Goal: Information Seeking & Learning: Learn about a topic

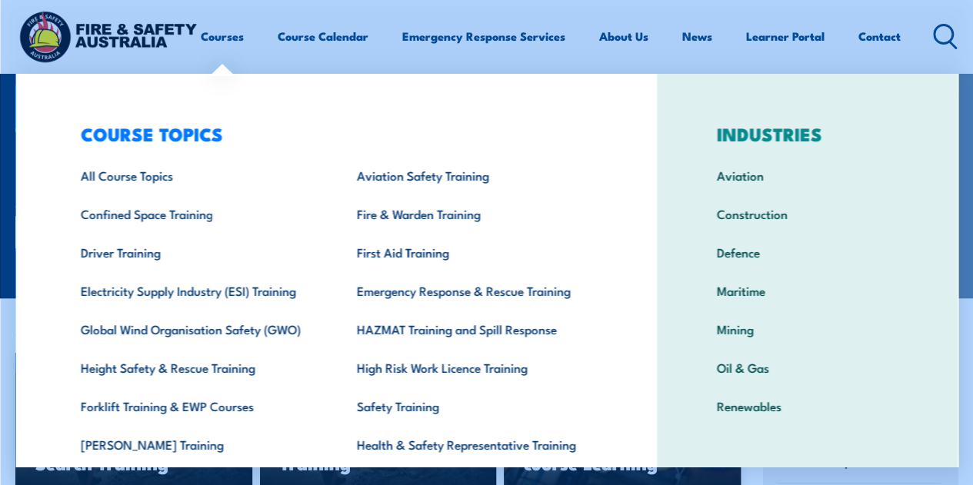
click at [39, 92] on div "COURSE TOPICS All Course Topics Aviation Safety Training Confined Space Trainin…" at bounding box center [335, 317] width 641 height 486
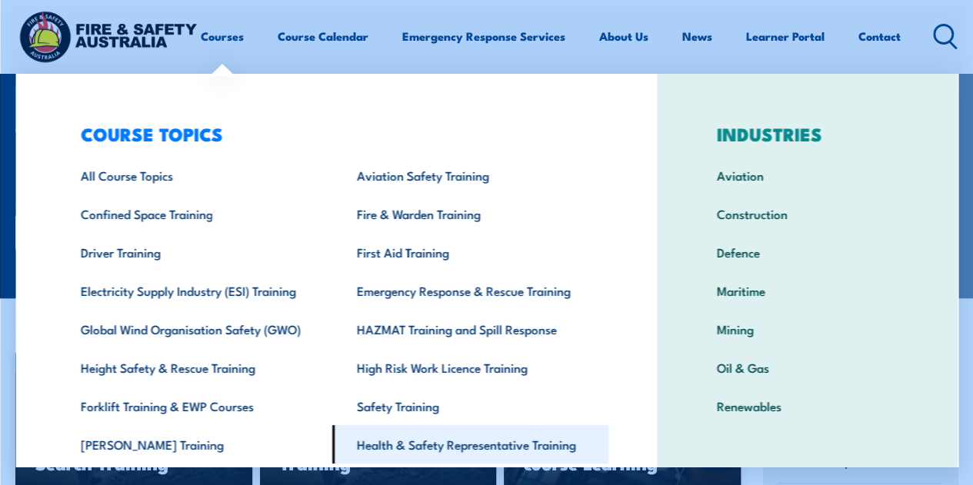
click at [398, 452] on link "Health & Safety Representative Training" at bounding box center [470, 444] width 276 height 38
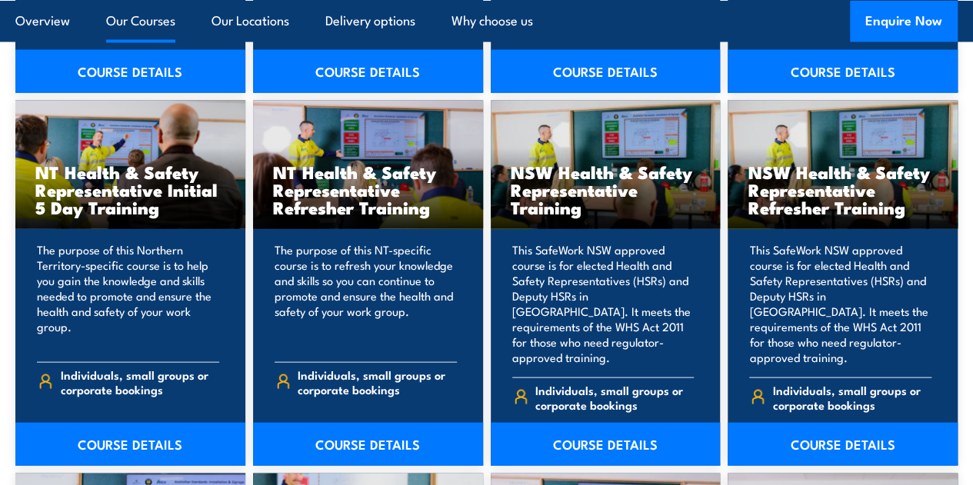
scroll to position [1535, 0]
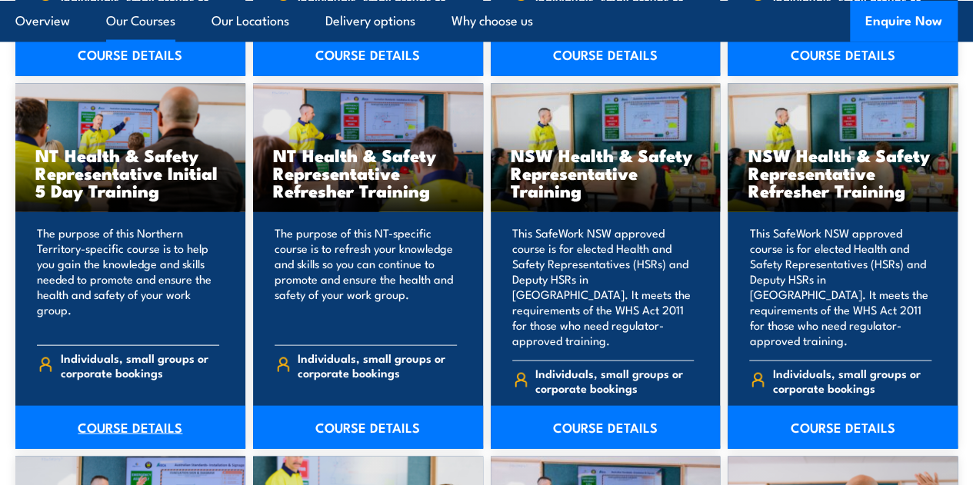
click at [100, 449] on link "COURSE DETAILS" at bounding box center [130, 427] width 230 height 43
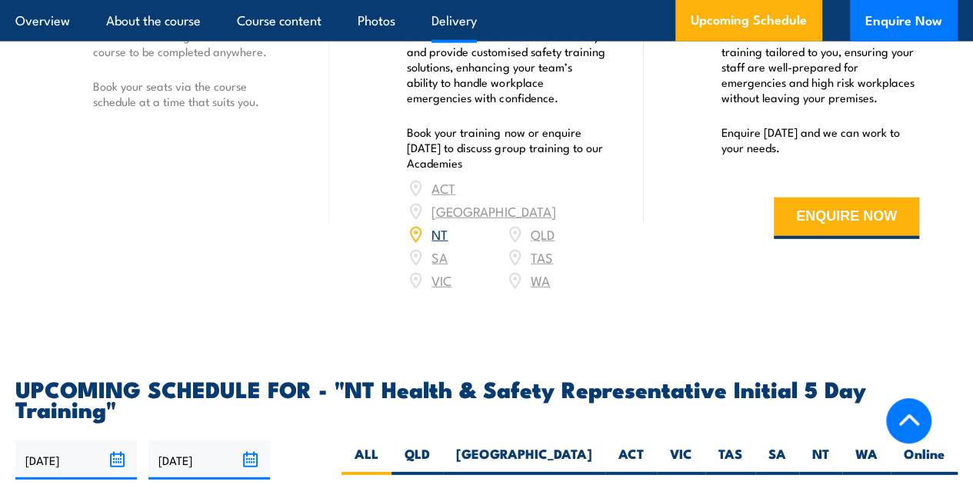
scroll to position [2016, 0]
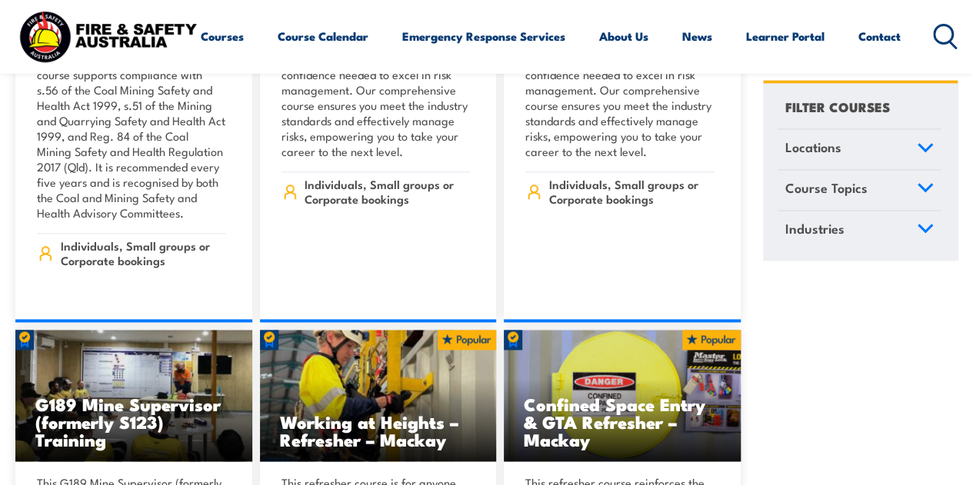
scroll to position [964, 0]
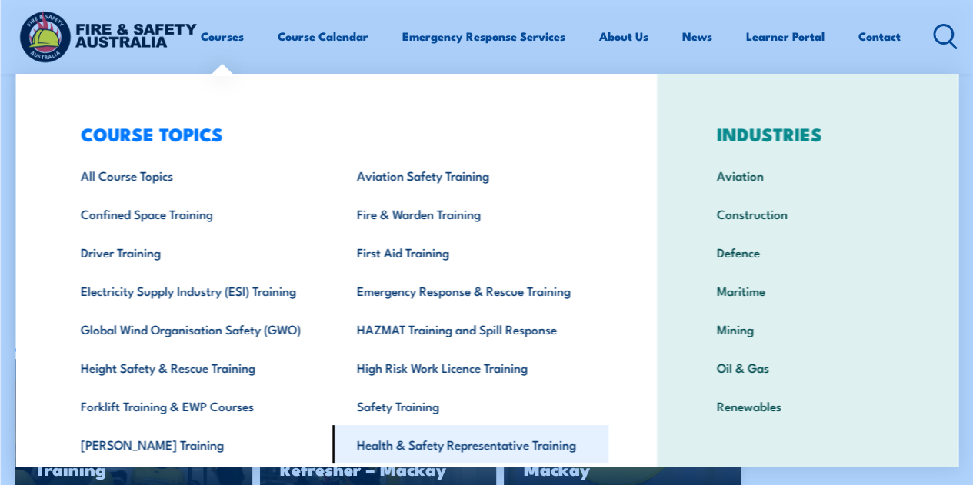
click at [473, 433] on link "Health & Safety Representative Training" at bounding box center [470, 444] width 276 height 38
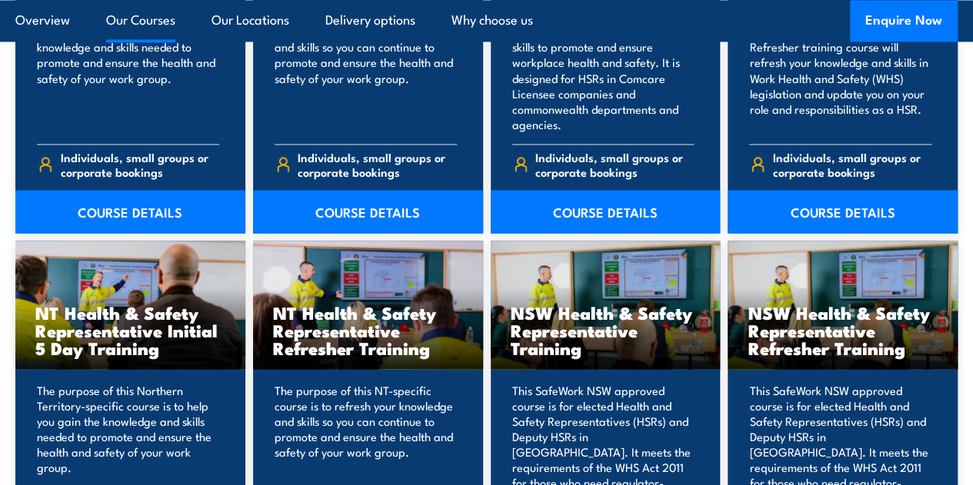
scroll to position [1550, 0]
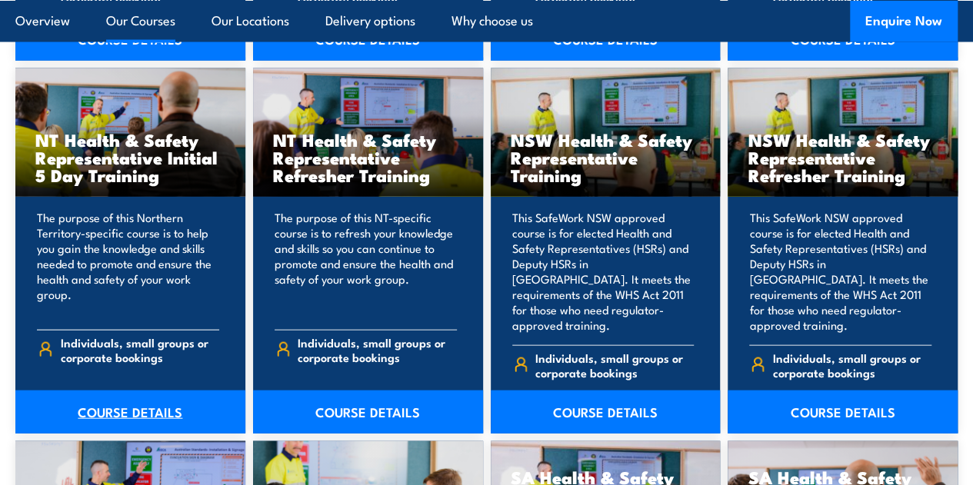
click at [123, 431] on link "COURSE DETAILS" at bounding box center [130, 412] width 230 height 43
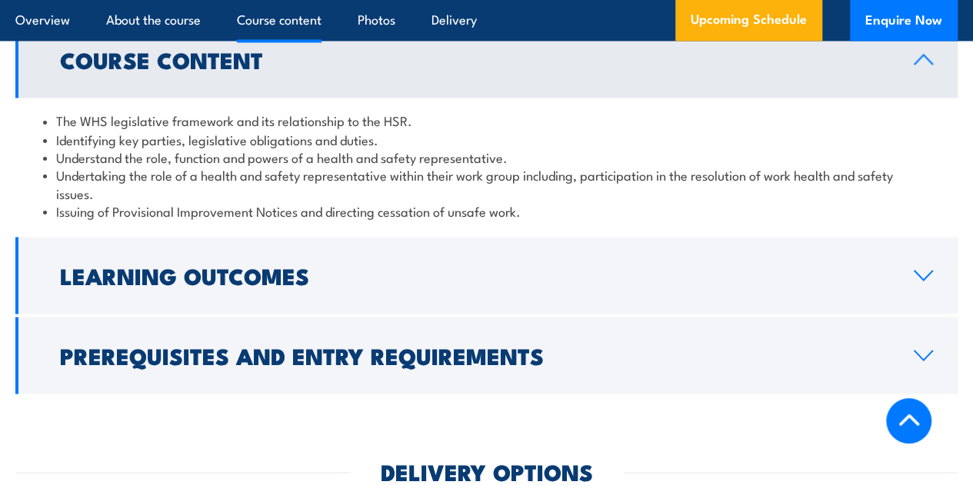
scroll to position [1333, 0]
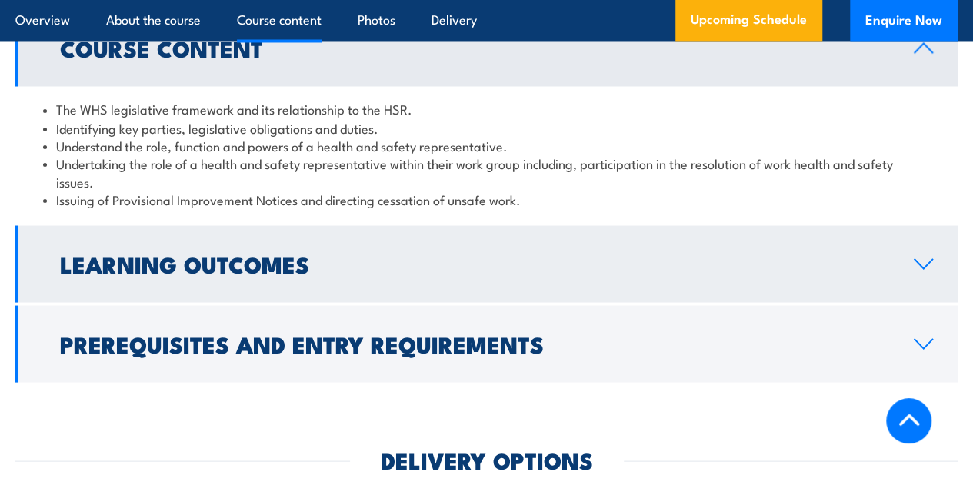
click at [325, 273] on h2 "Learning Outcomes" at bounding box center [474, 263] width 829 height 20
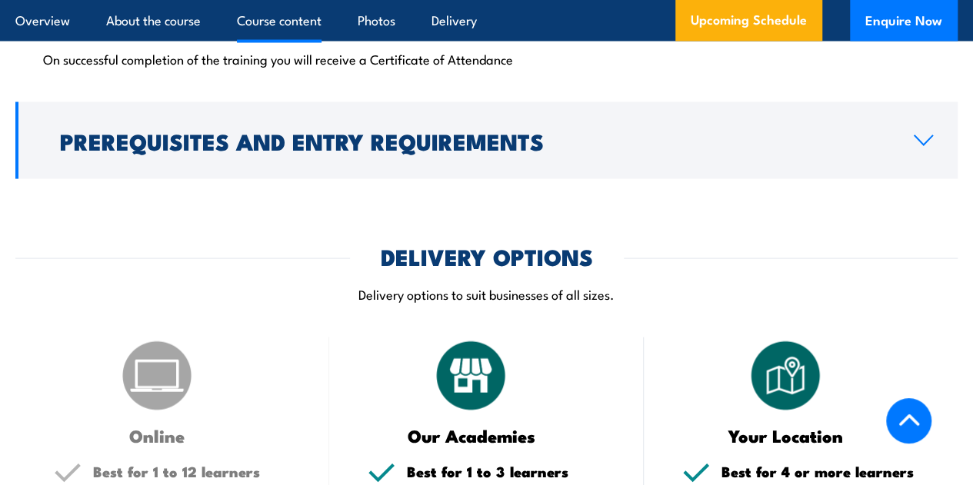
scroll to position [1483, 0]
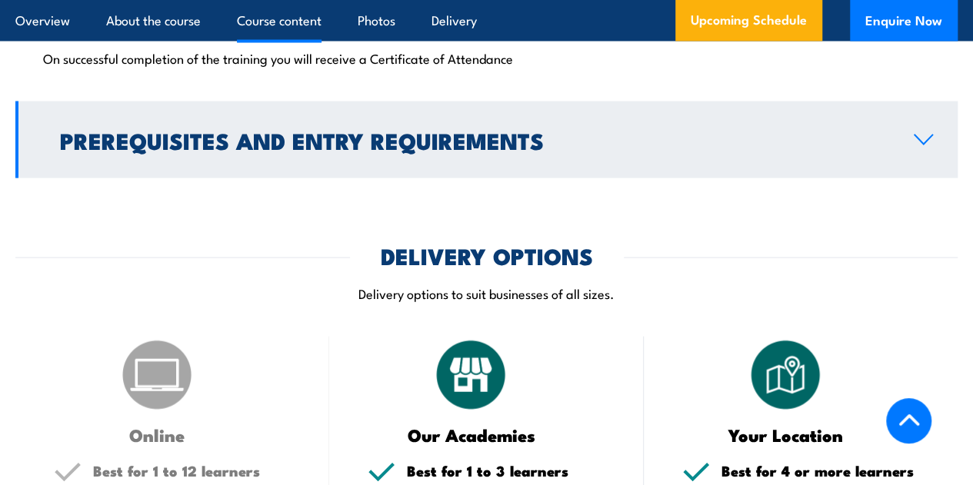
click at [344, 150] on h2 "Prerequisites and Entry Requirements" at bounding box center [474, 140] width 829 height 20
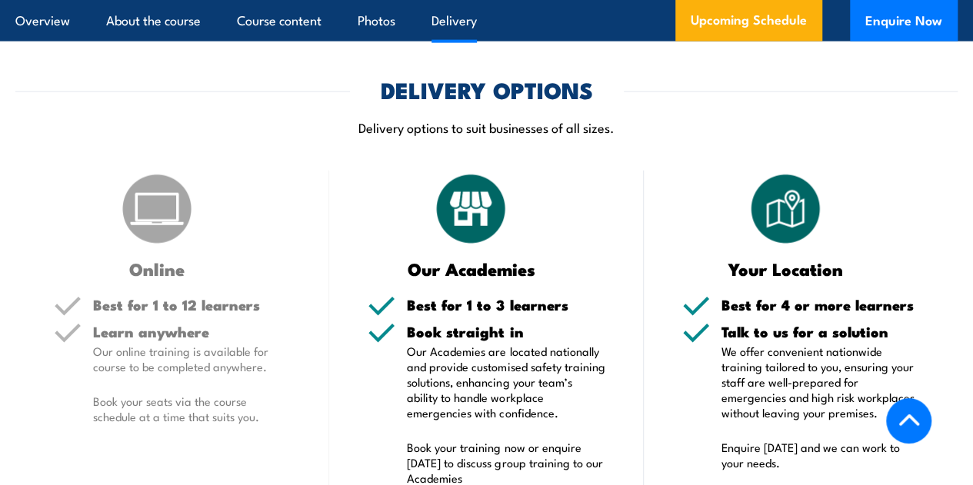
scroll to position [2052, 0]
